Goal: Find specific page/section: Find specific page/section

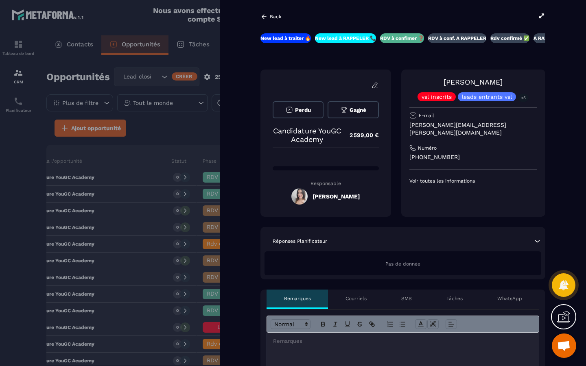
click at [263, 19] on icon at bounding box center [263, 16] width 7 height 7
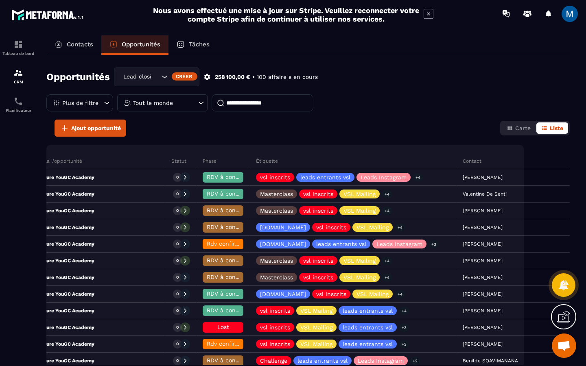
click at [86, 47] on p "Contacts" at bounding box center [80, 44] width 26 height 7
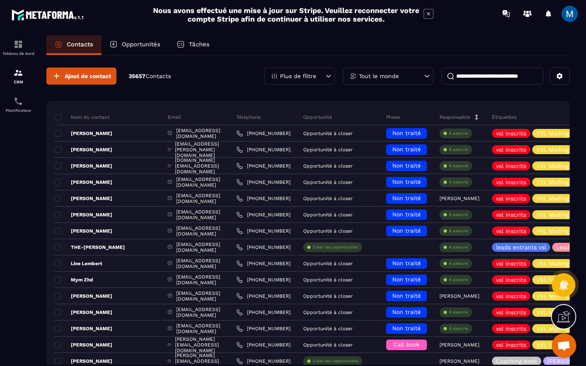
click at [127, 44] on p "Opportunités" at bounding box center [141, 44] width 39 height 7
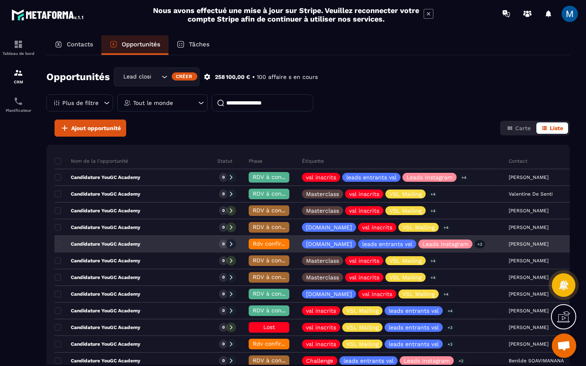
scroll to position [30, 0]
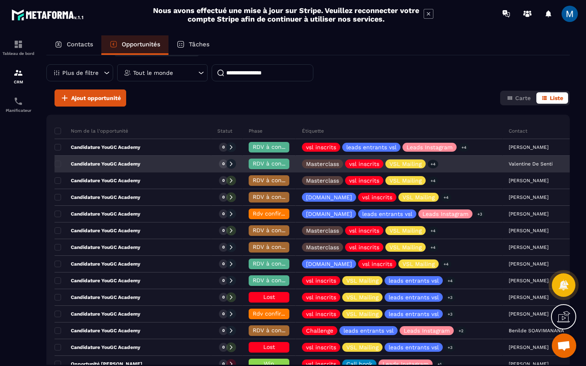
click at [143, 166] on div "Candidature YouGC Academy" at bounding box center [132, 164] width 157 height 16
